Goal: Check status: Check status

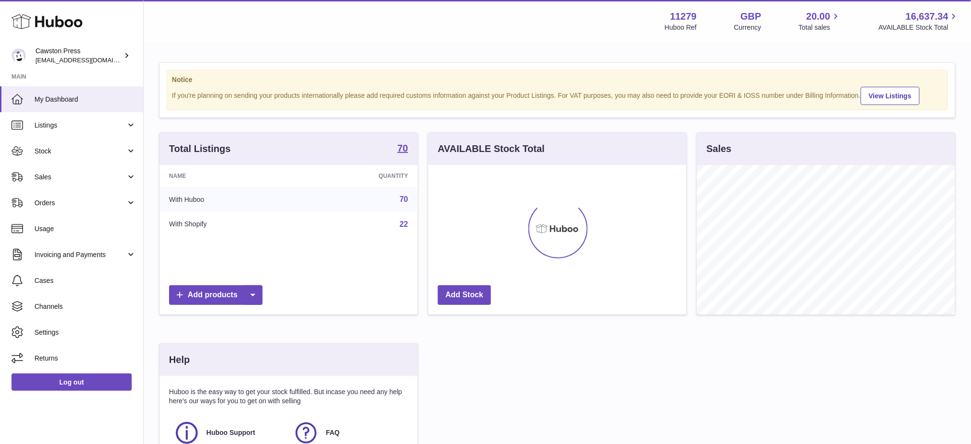
scroll to position [149, 258]
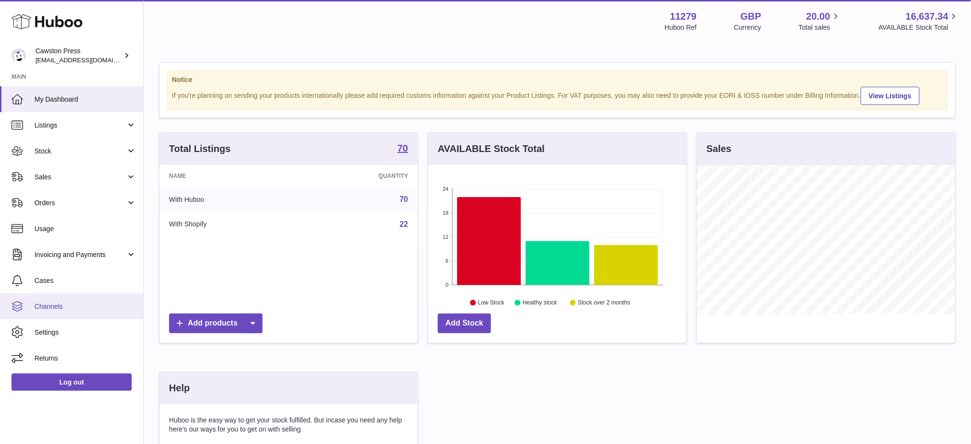
click at [66, 305] on span "Channels" at bounding box center [85, 306] width 102 height 9
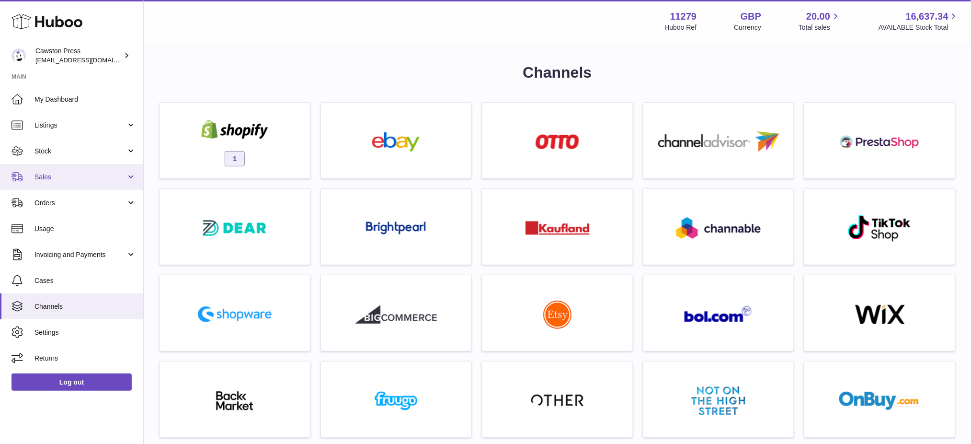
click at [57, 179] on span "Sales" at bounding box center [79, 176] width 91 height 9
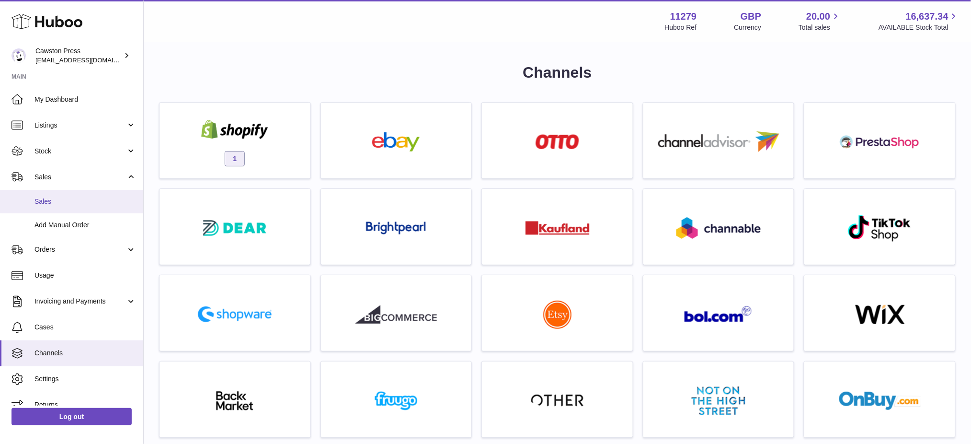
click at [67, 206] on link "Sales" at bounding box center [71, 201] width 143 height 23
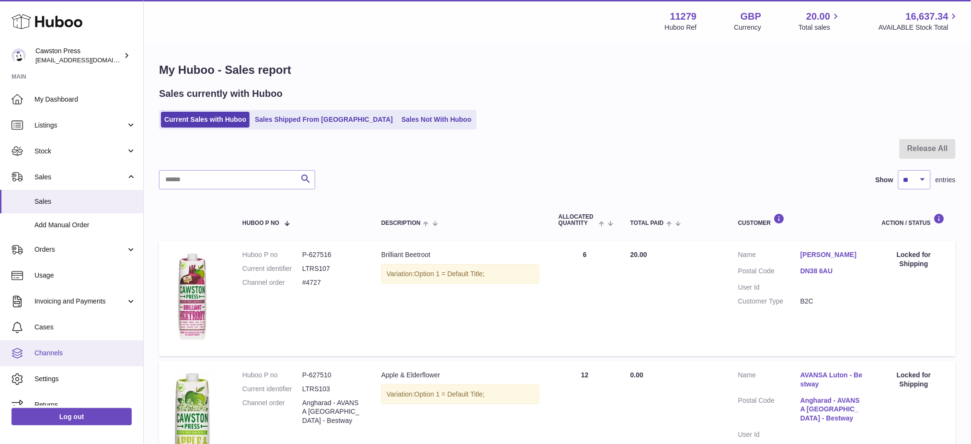
drag, startPoint x: 57, startPoint y: 357, endPoint x: 68, endPoint y: 355, distance: 10.8
click at [57, 357] on link "Channels" at bounding box center [71, 353] width 143 height 26
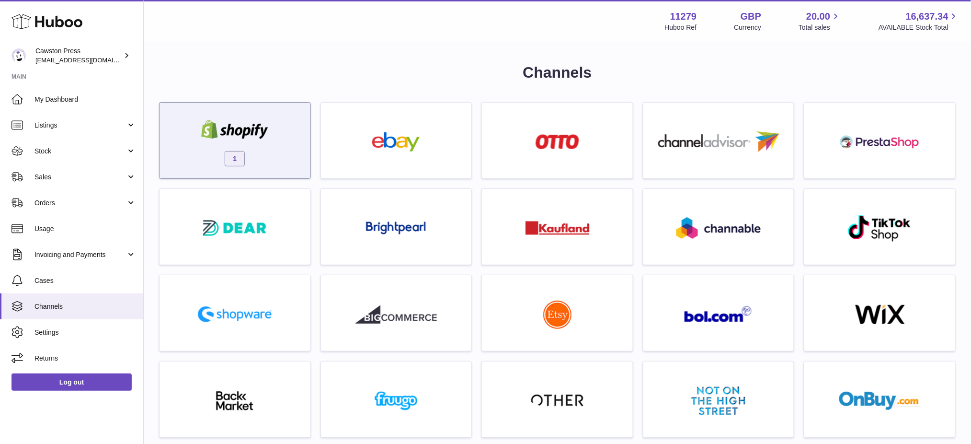
click at [227, 135] on img at bounding box center [234, 129] width 81 height 19
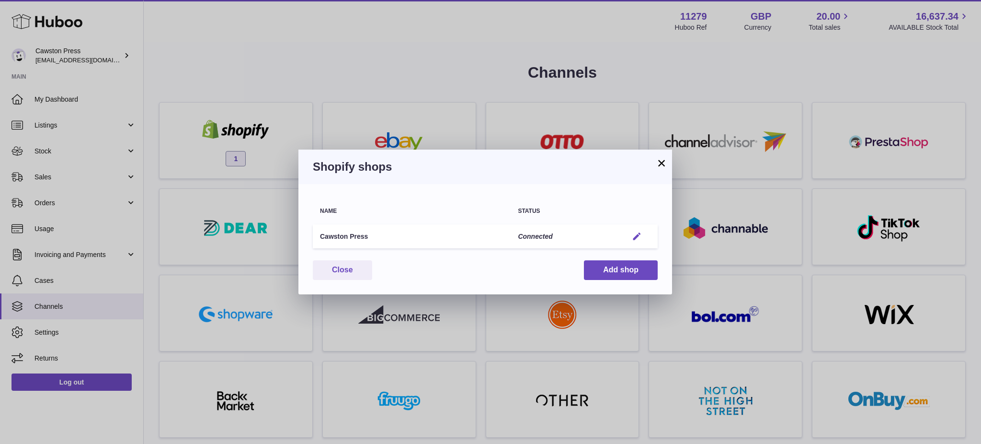
click at [640, 235] on em "button" at bounding box center [637, 236] width 10 height 10
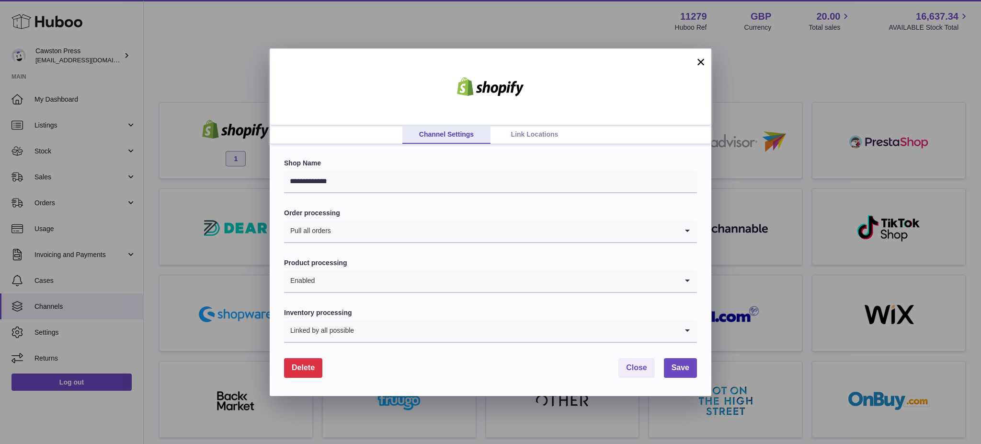
click at [294, 365] on span "Delete" at bounding box center [303, 367] width 23 height 8
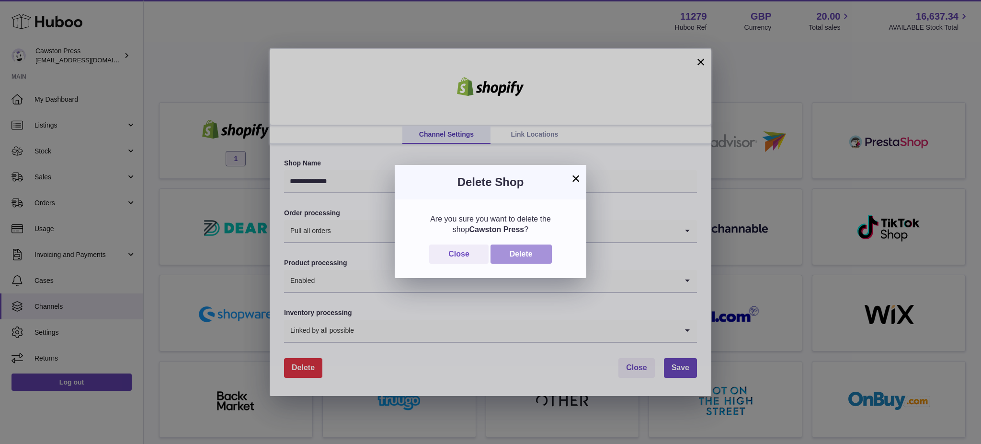
click at [532, 255] on button "Delete" at bounding box center [521, 254] width 61 height 20
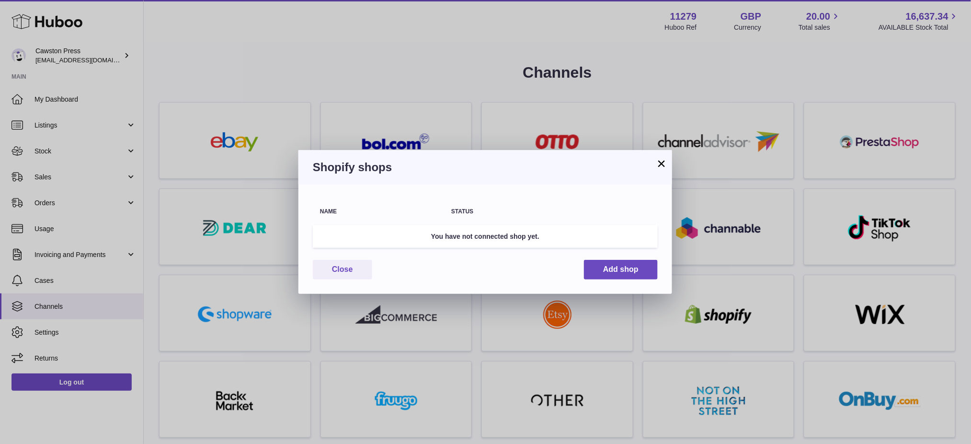
click at [660, 158] on button "×" at bounding box center [661, 163] width 11 height 11
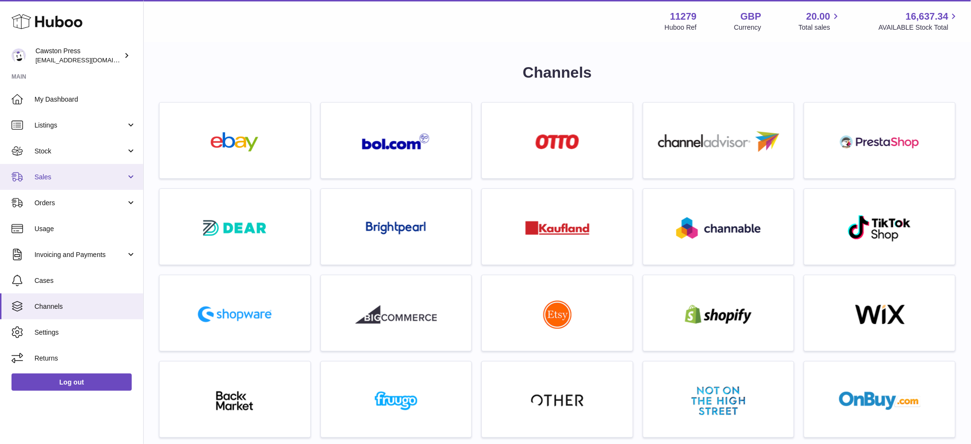
click at [56, 178] on span "Sales" at bounding box center [79, 176] width 91 height 9
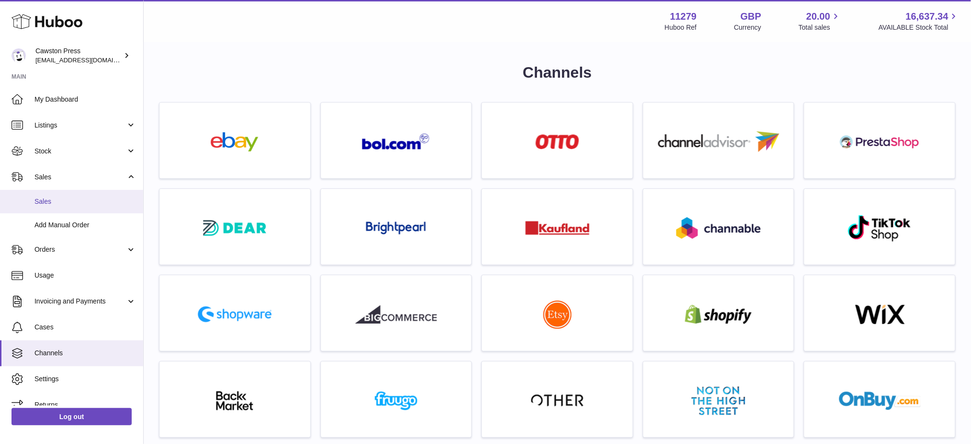
click at [67, 202] on span "Sales" at bounding box center [85, 201] width 102 height 9
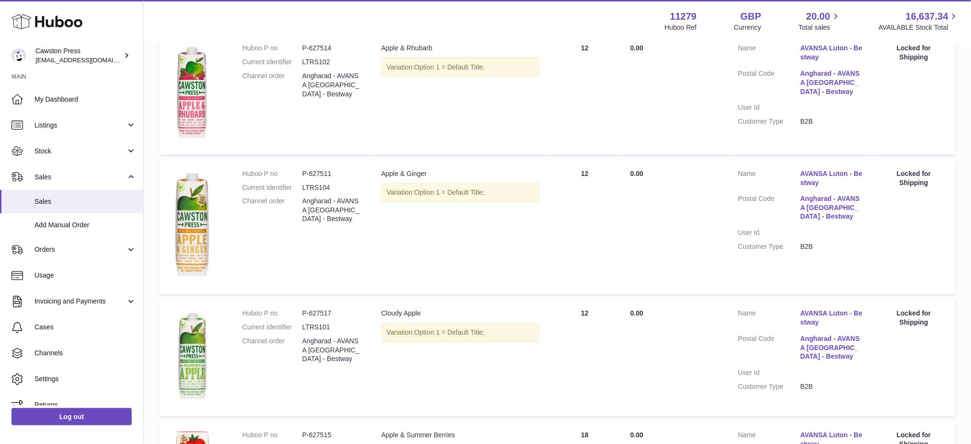
scroll to position [333, 0]
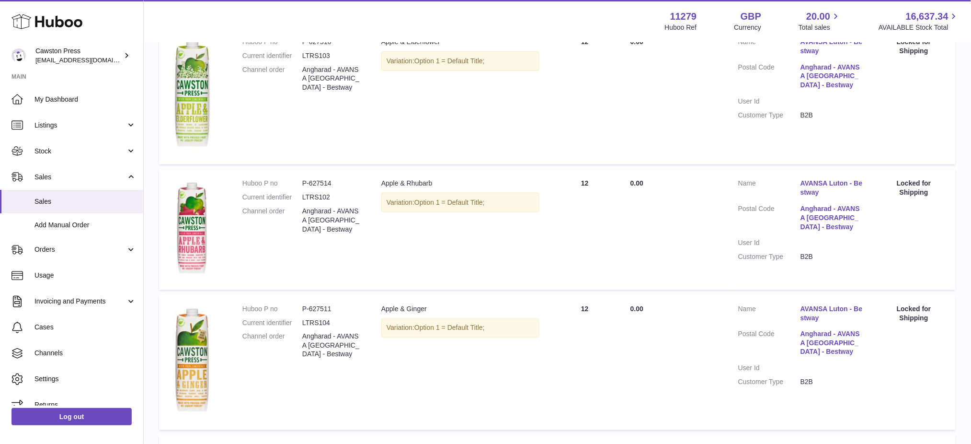
click at [825, 184] on link "AVANSA Luton - Bestway" at bounding box center [831, 188] width 62 height 18
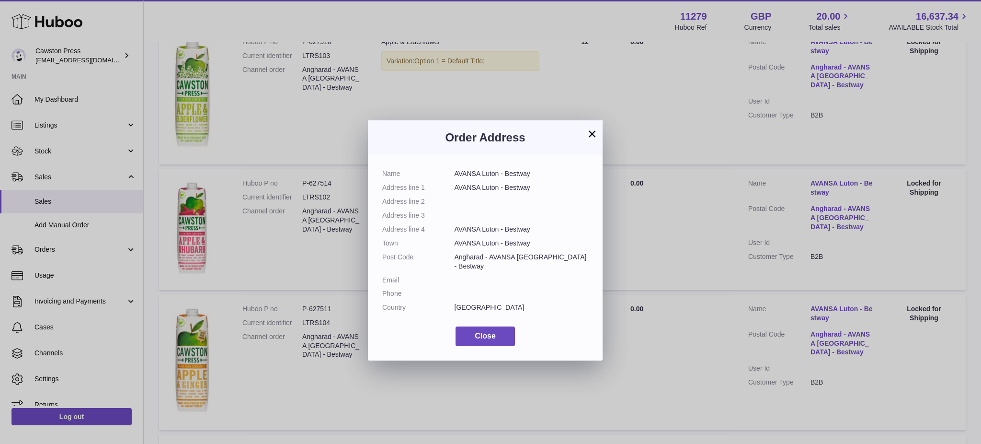
click at [597, 131] on button "×" at bounding box center [591, 133] width 11 height 11
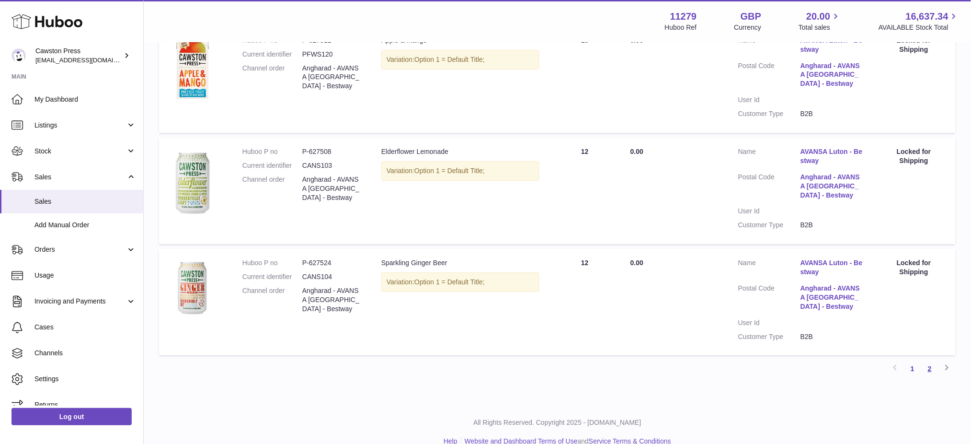
click at [932, 368] on link "2" at bounding box center [929, 368] width 17 height 17
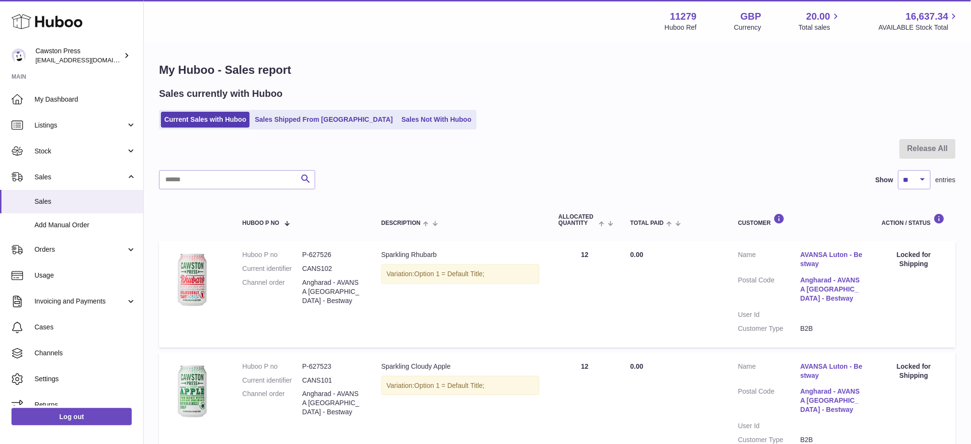
scroll to position [208, 0]
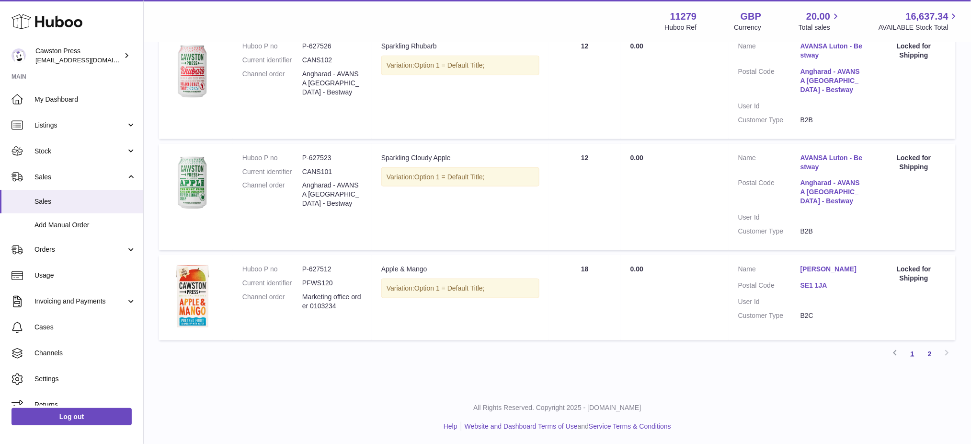
click at [910, 354] on link "1" at bounding box center [912, 353] width 17 height 17
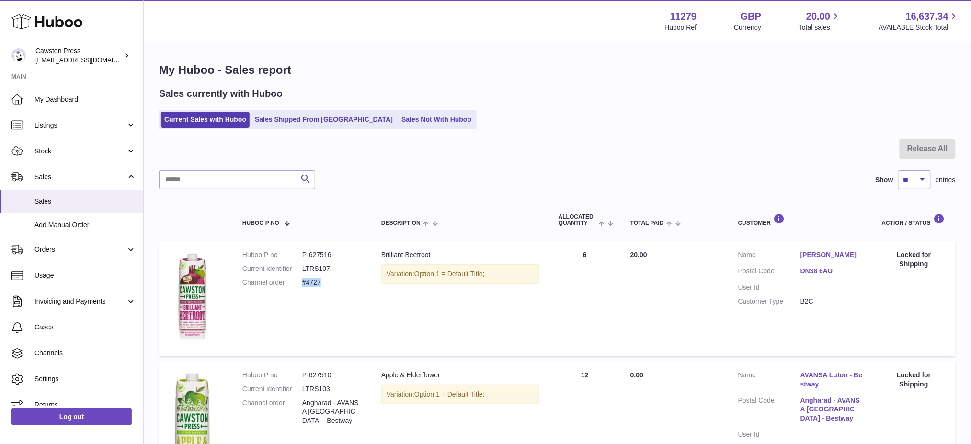
drag, startPoint x: 327, startPoint y: 280, endPoint x: 303, endPoint y: 281, distance: 23.5
click at [303, 281] on dd "#4727" at bounding box center [332, 282] width 60 height 9
copy dd "#4727"
click at [221, 181] on input "text" at bounding box center [237, 179] width 156 height 19
paste input "*****"
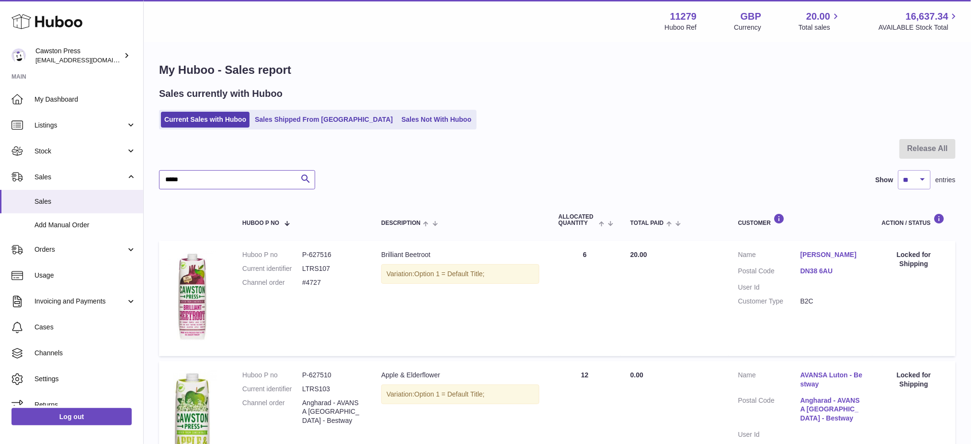
type input "*****"
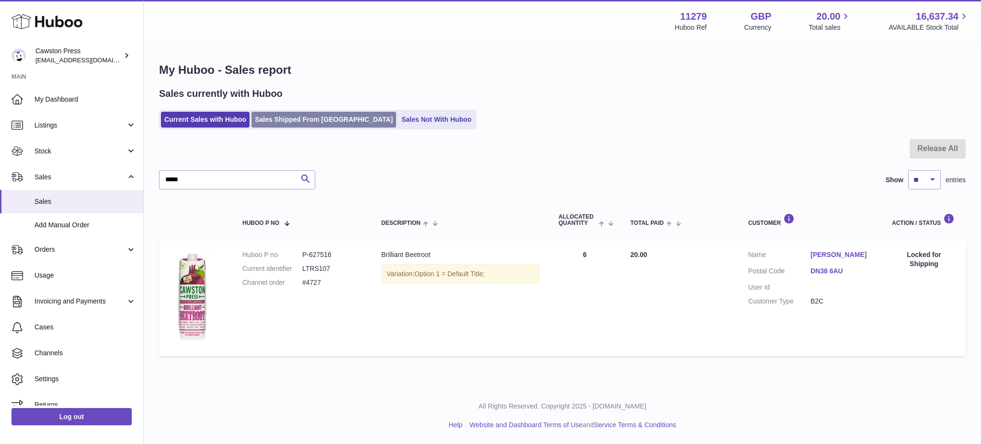
click at [287, 118] on link "Sales Shipped From [GEOGRAPHIC_DATA]" at bounding box center [324, 120] width 145 height 16
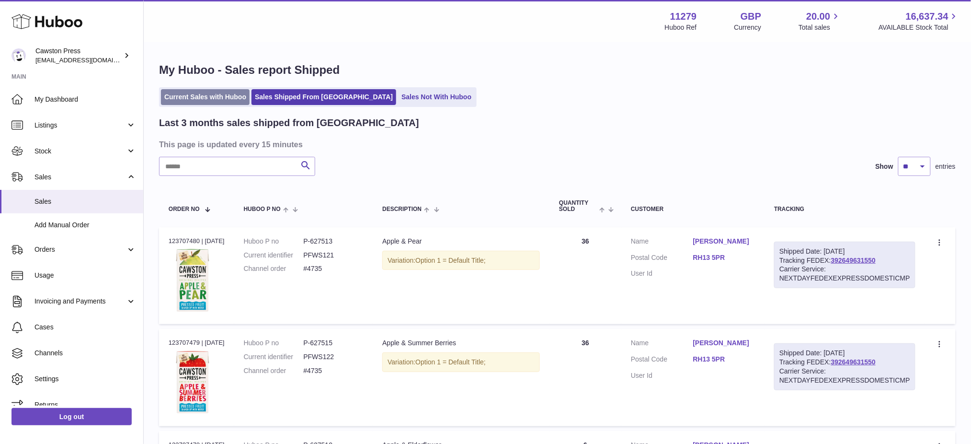
click at [213, 104] on link "Current Sales with Huboo" at bounding box center [205, 97] width 89 height 16
click at [216, 102] on link "Current Sales with Huboo" at bounding box center [205, 97] width 89 height 16
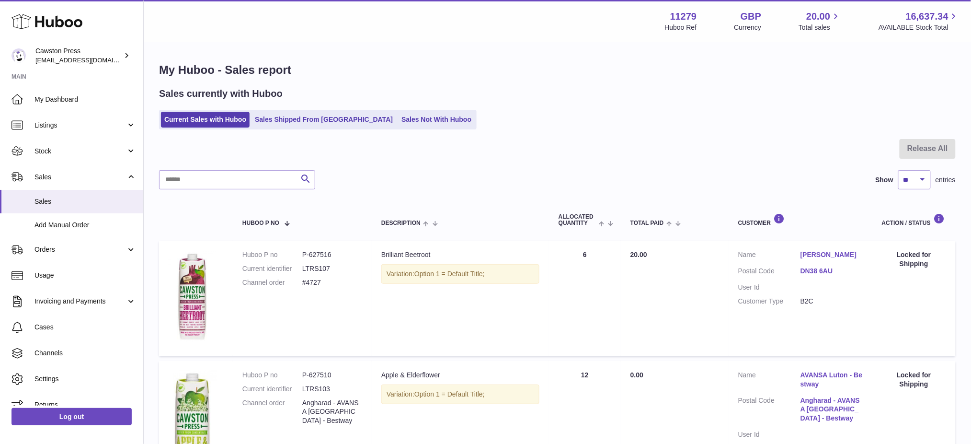
scroll to position [127, 0]
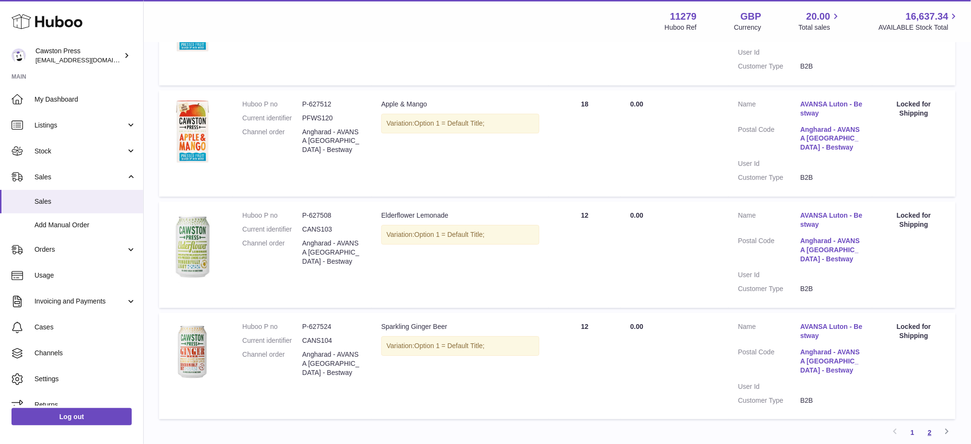
click at [932, 430] on link "2" at bounding box center [929, 431] width 17 height 17
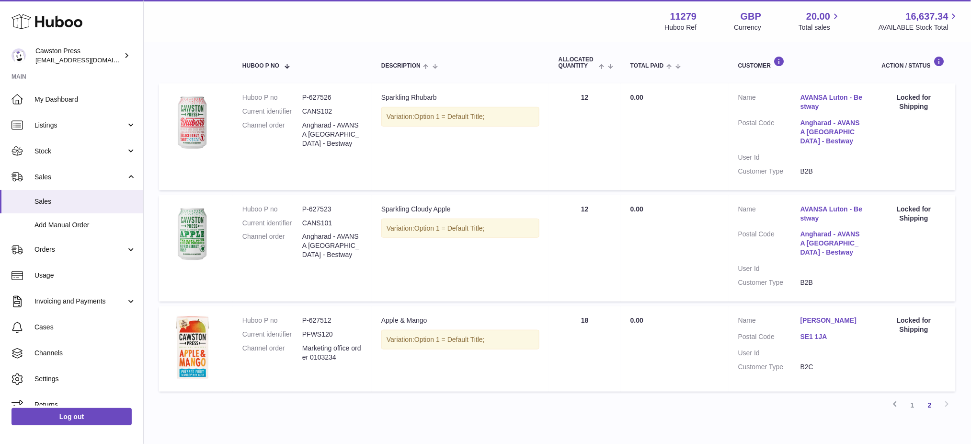
scroll to position [208, 0]
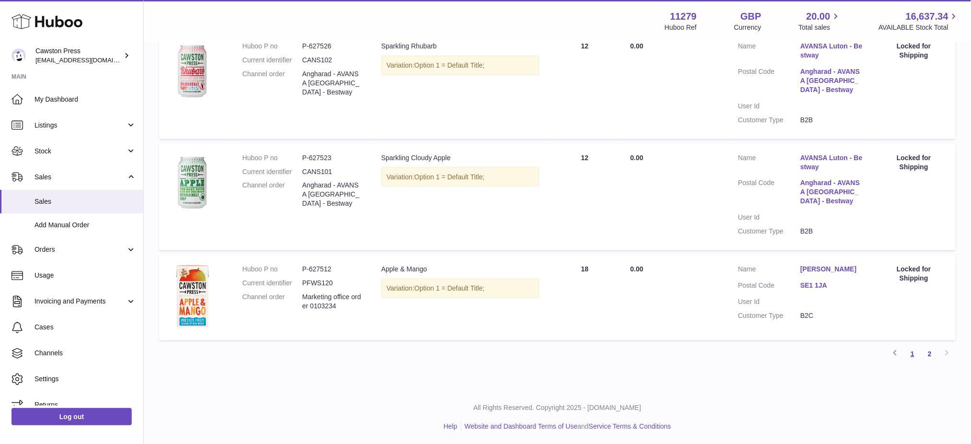
click at [908, 352] on link "1" at bounding box center [912, 353] width 17 height 17
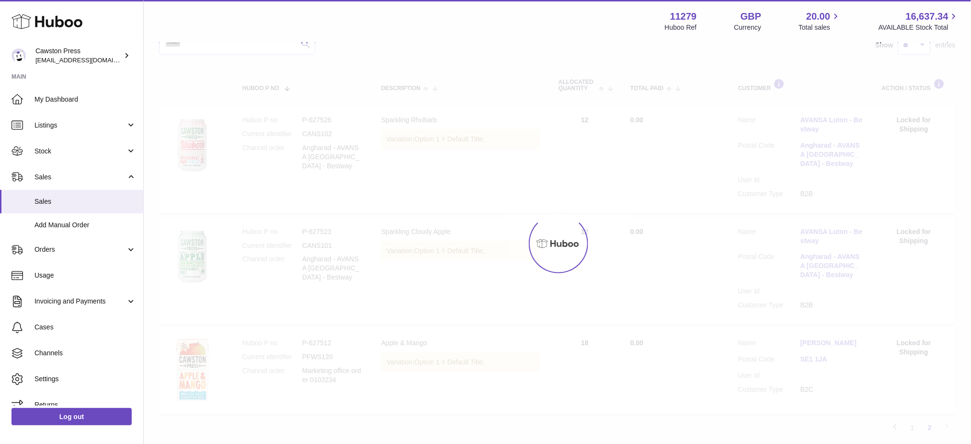
scroll to position [43, 0]
